Goal: Task Accomplishment & Management: Manage account settings

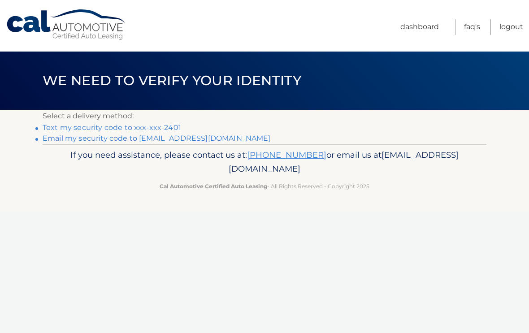
click at [77, 129] on link "Text my security code to xxx-xxx-2401" at bounding box center [112, 127] width 138 height 9
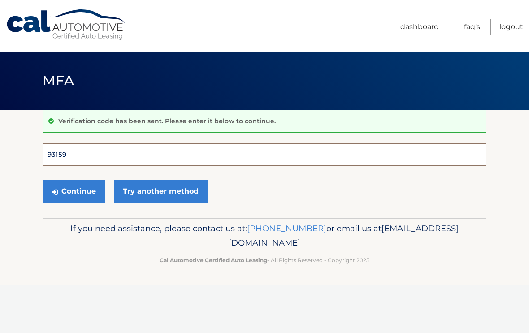
type input "931590"
click at [73, 191] on button "Continue" at bounding box center [74, 191] width 62 height 22
click at [60, 190] on button "Continue" at bounding box center [74, 191] width 62 height 22
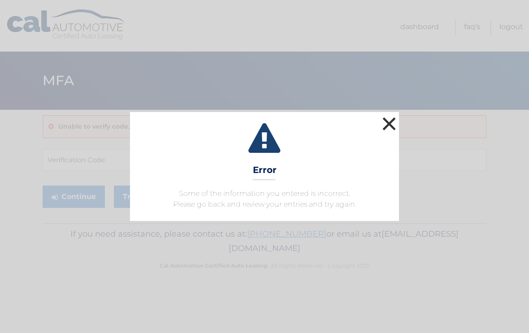
click at [389, 122] on button "×" at bounding box center [389, 124] width 18 height 18
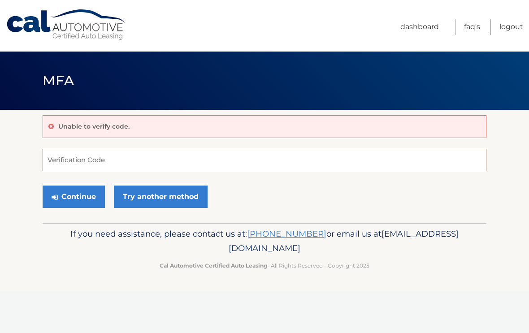
click at [55, 157] on input "Verification Code" at bounding box center [265, 160] width 444 height 22
click at [67, 197] on button "Continue" at bounding box center [74, 196] width 62 height 22
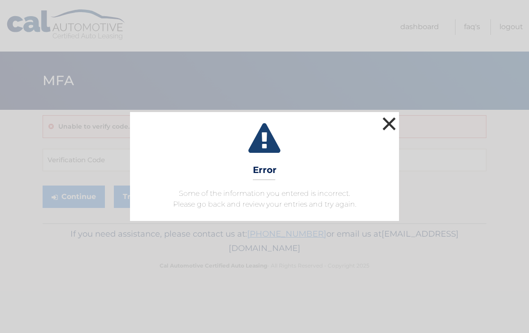
click at [397, 116] on button "×" at bounding box center [389, 124] width 18 height 18
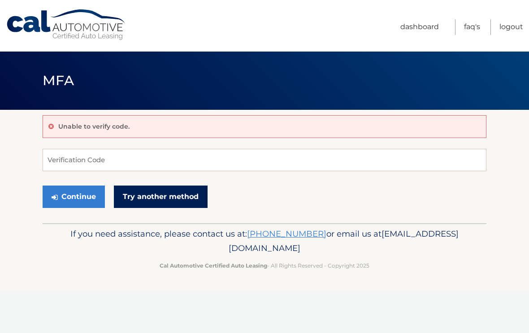
click at [145, 204] on link "Try another method" at bounding box center [161, 196] width 94 height 22
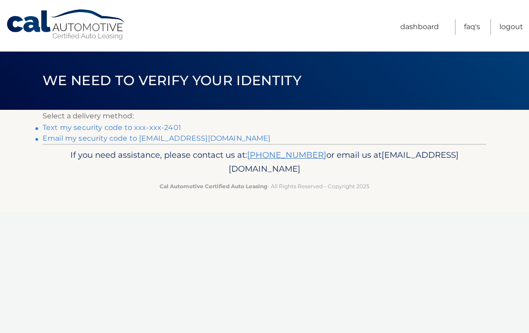
click at [74, 126] on link "Text my security code to xxx-xxx-2401" at bounding box center [112, 127] width 138 height 9
click at [134, 129] on link "Text my security code to xxx-xxx-2401" at bounding box center [112, 127] width 138 height 9
